Goal: Task Accomplishment & Management: Manage account settings

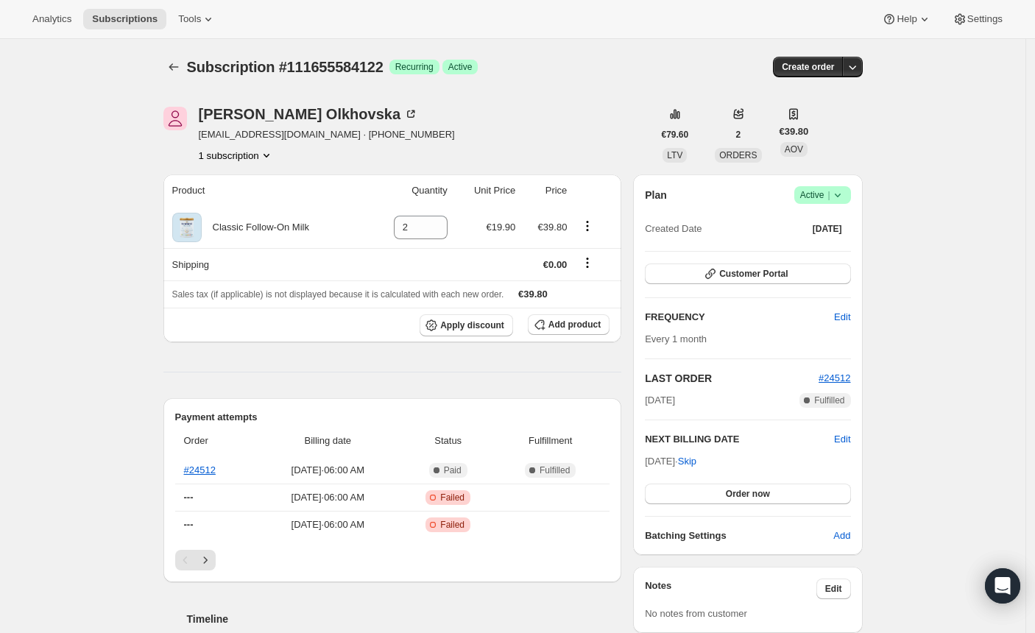
click at [845, 195] on icon at bounding box center [837, 195] width 15 height 15
click at [816, 247] on span "Cancel subscription" at bounding box center [820, 248] width 83 height 11
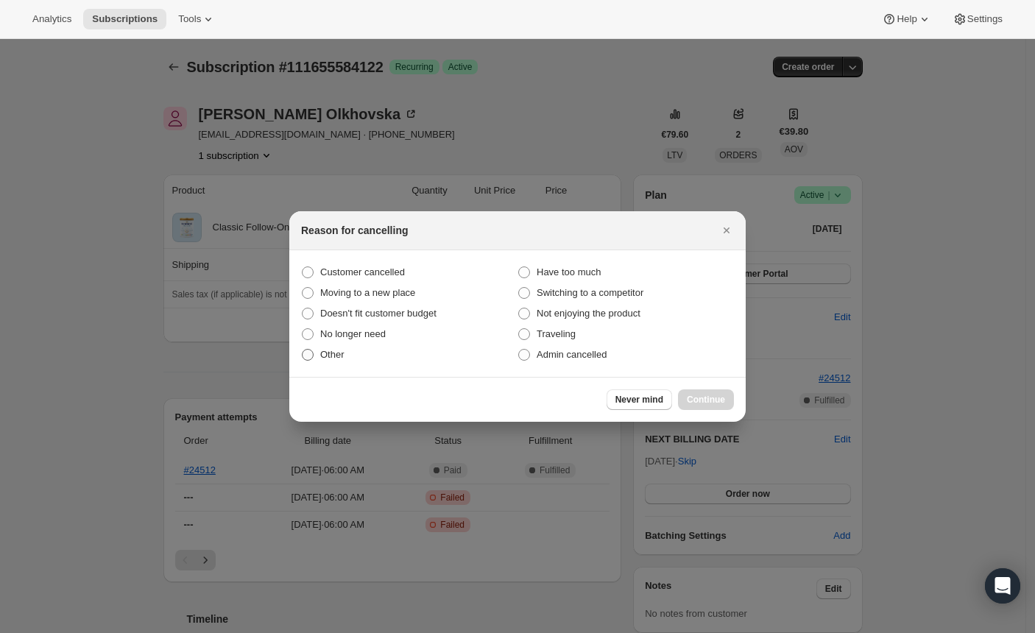
click at [310, 358] on span ":rbj:" at bounding box center [308, 355] width 12 height 12
click at [302, 350] on input "Other" at bounding box center [302, 349] width 1 height 1
radio input "true"
click at [690, 394] on span "Continue" at bounding box center [706, 400] width 38 height 12
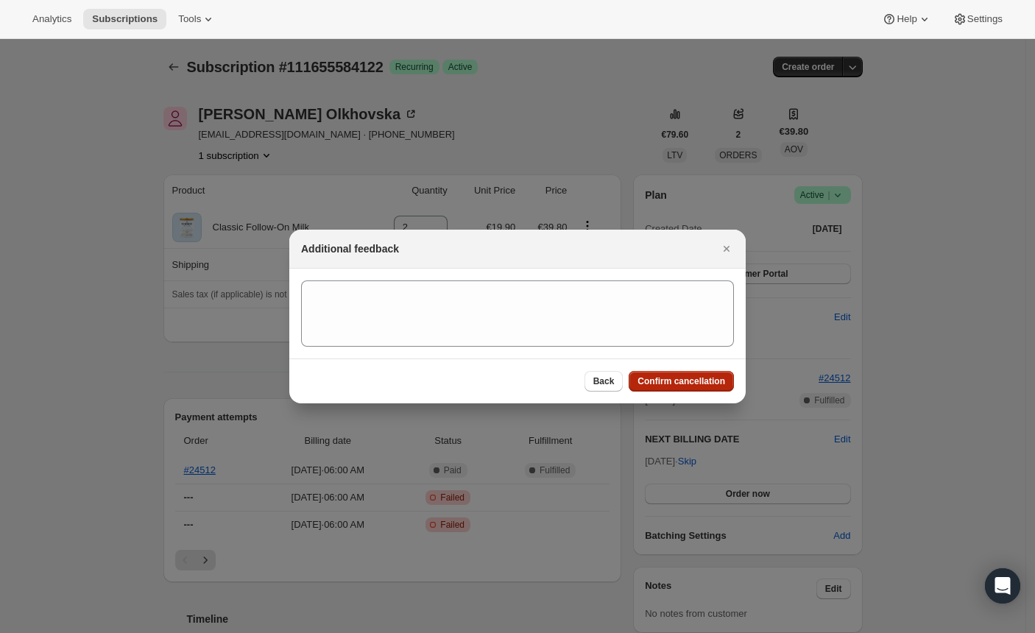
click at [684, 385] on span "Confirm cancellation" at bounding box center [681, 381] width 88 height 12
